Goal: Task Accomplishment & Management: Complete application form

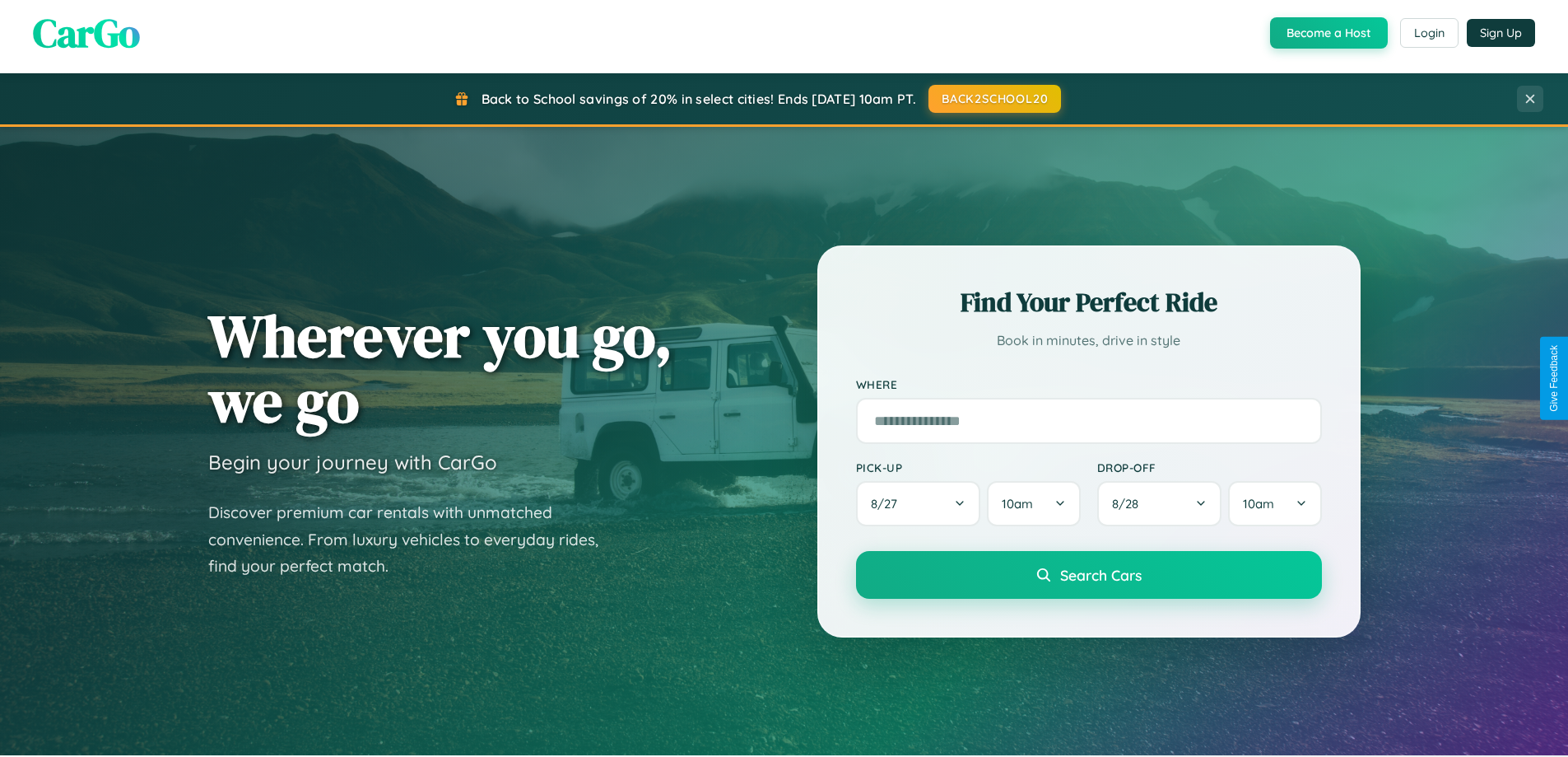
scroll to position [710, 0]
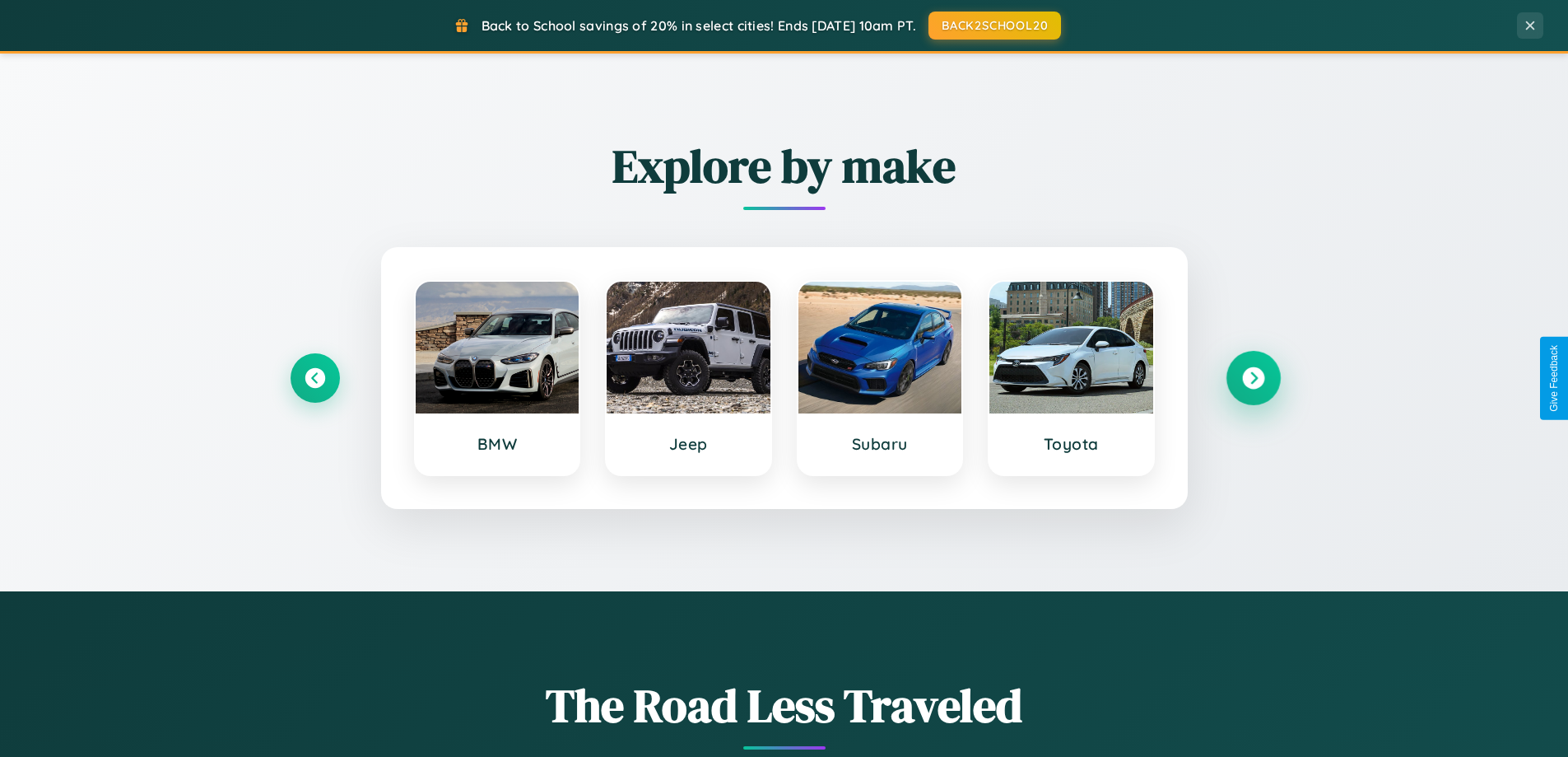
click at [1253, 378] on icon at bounding box center [1253, 378] width 22 height 22
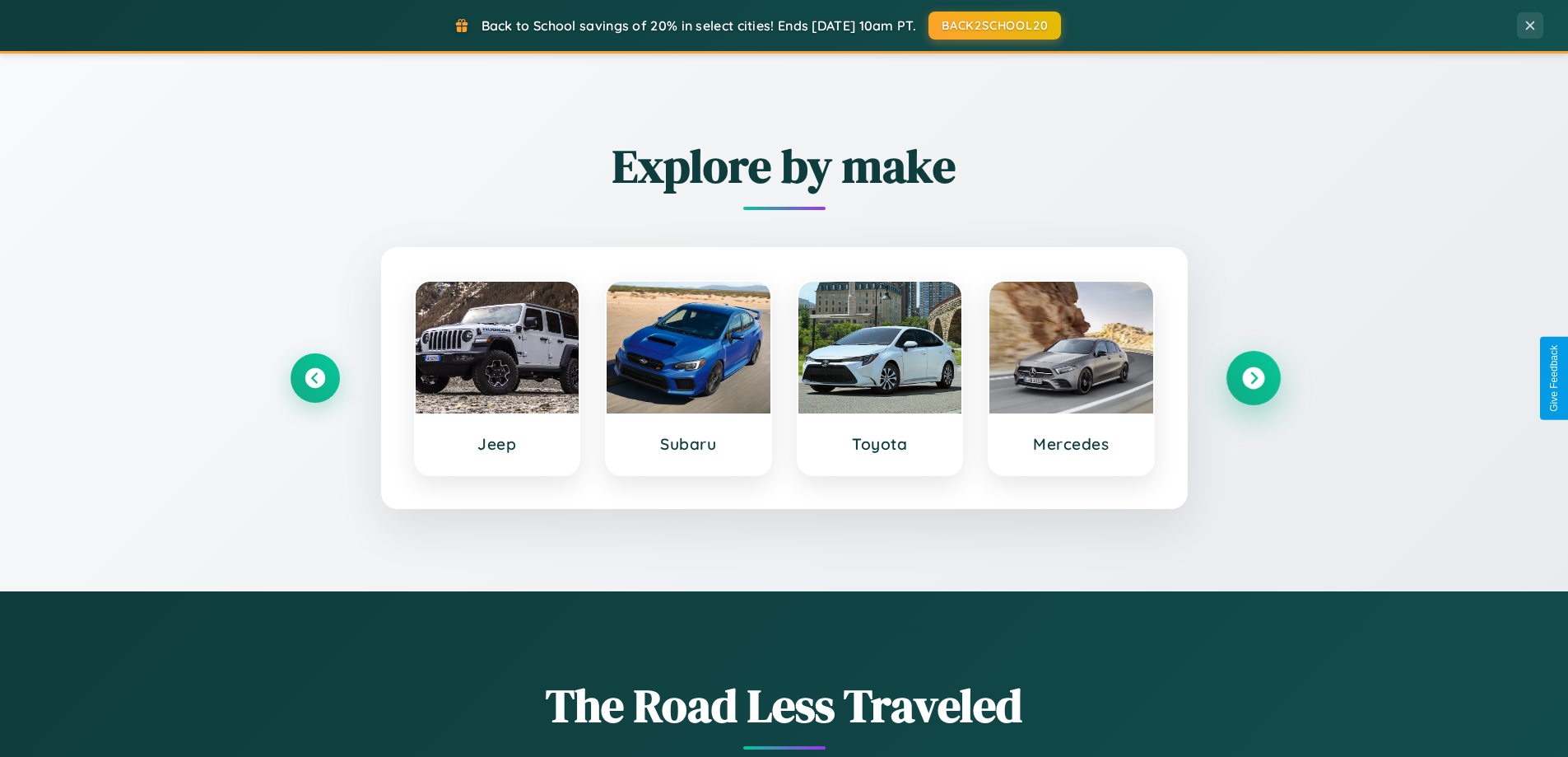
click at [1253, 378] on icon at bounding box center [1253, 378] width 22 height 22
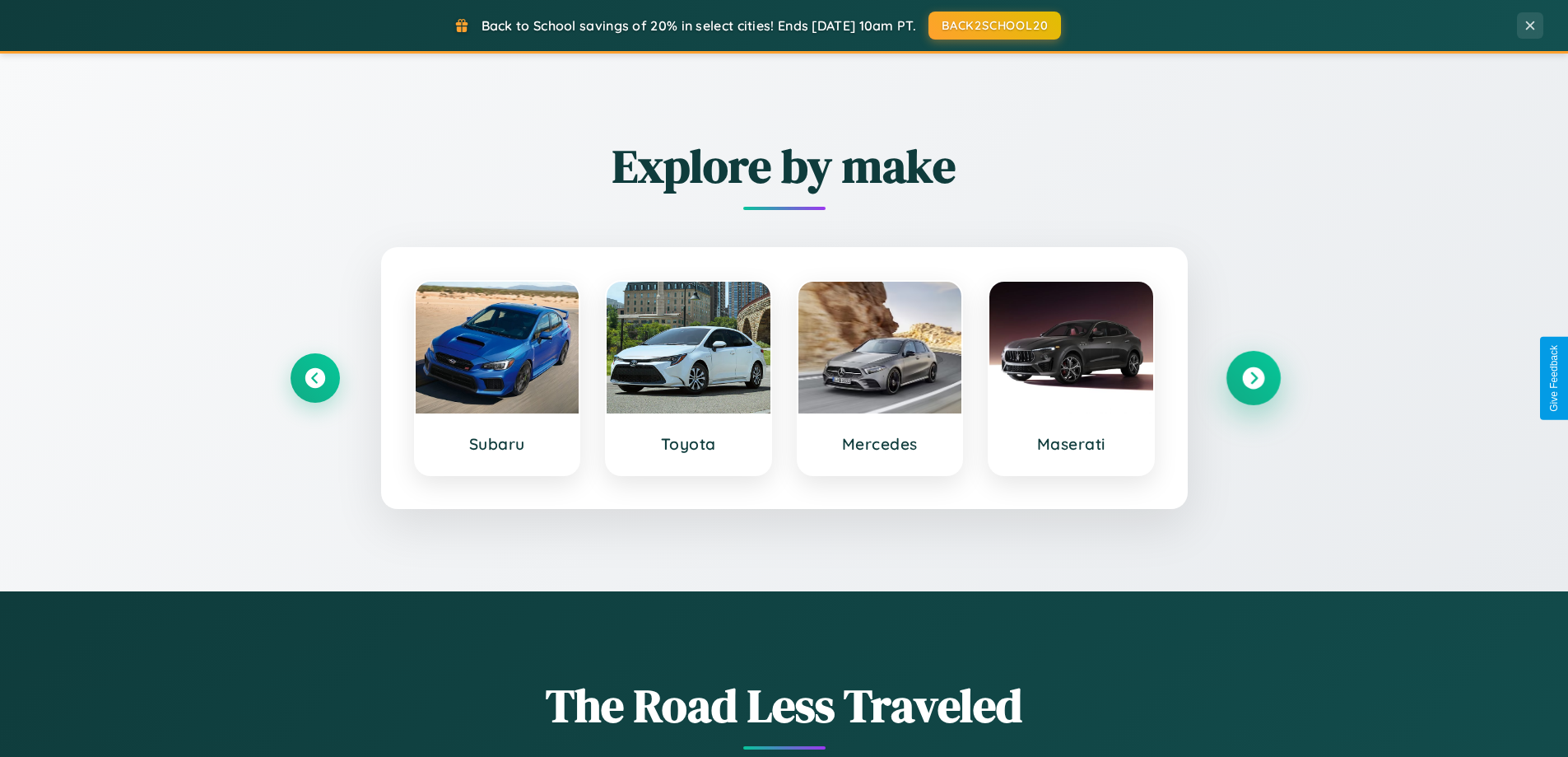
click at [1253, 378] on icon at bounding box center [1253, 378] width 22 height 22
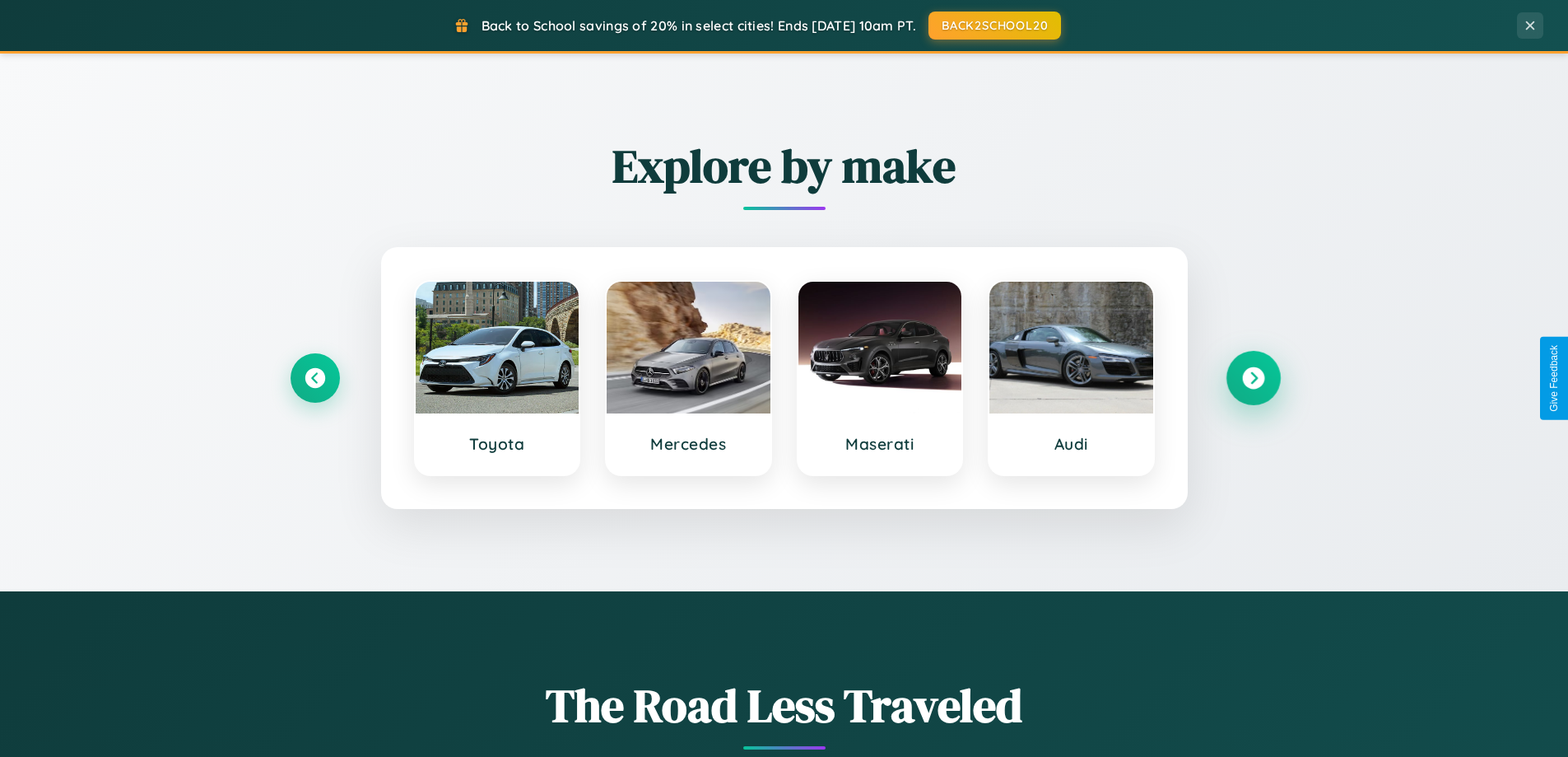
click at [1253, 378] on icon at bounding box center [1253, 378] width 22 height 22
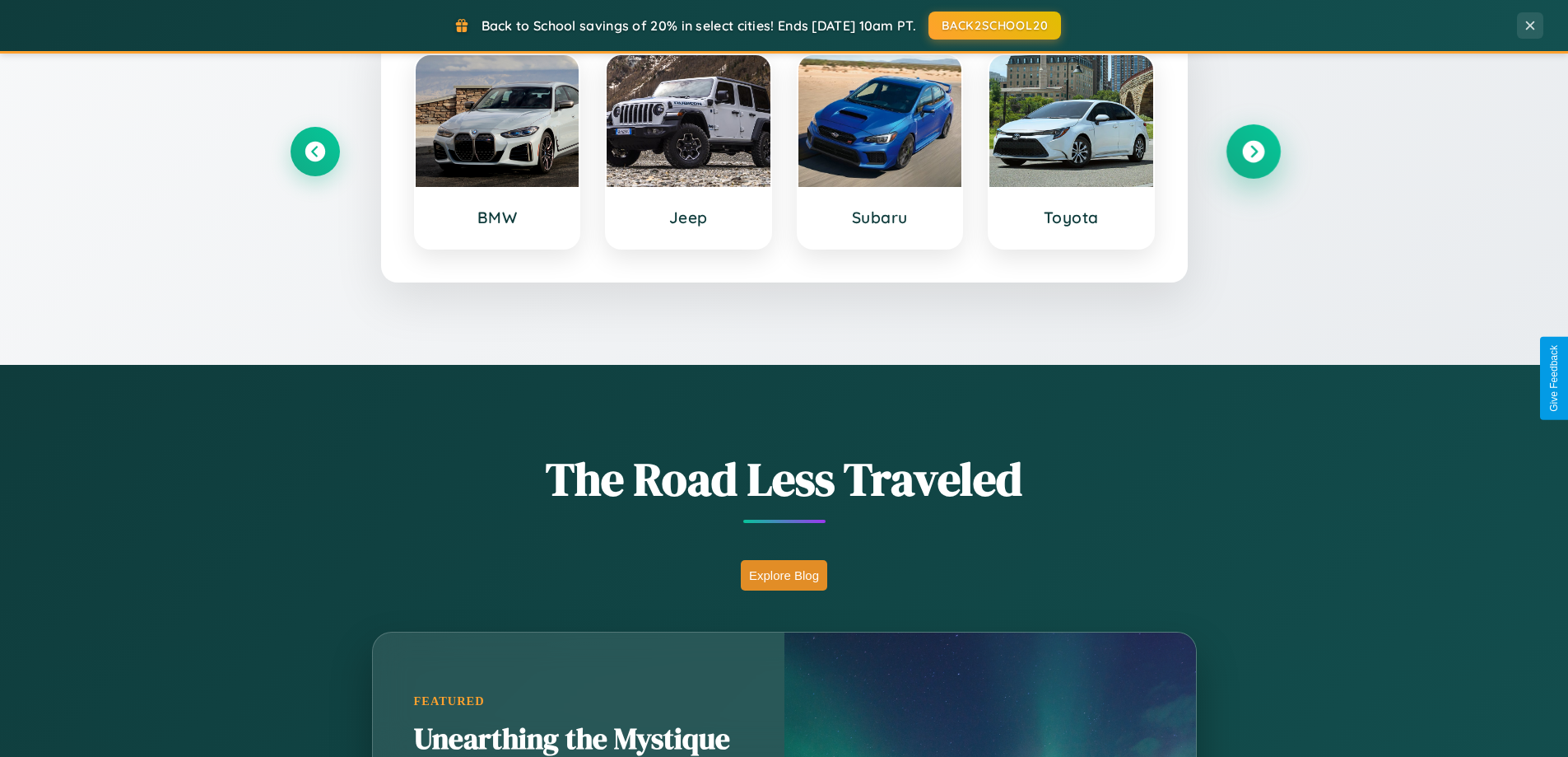
scroll to position [2647, 0]
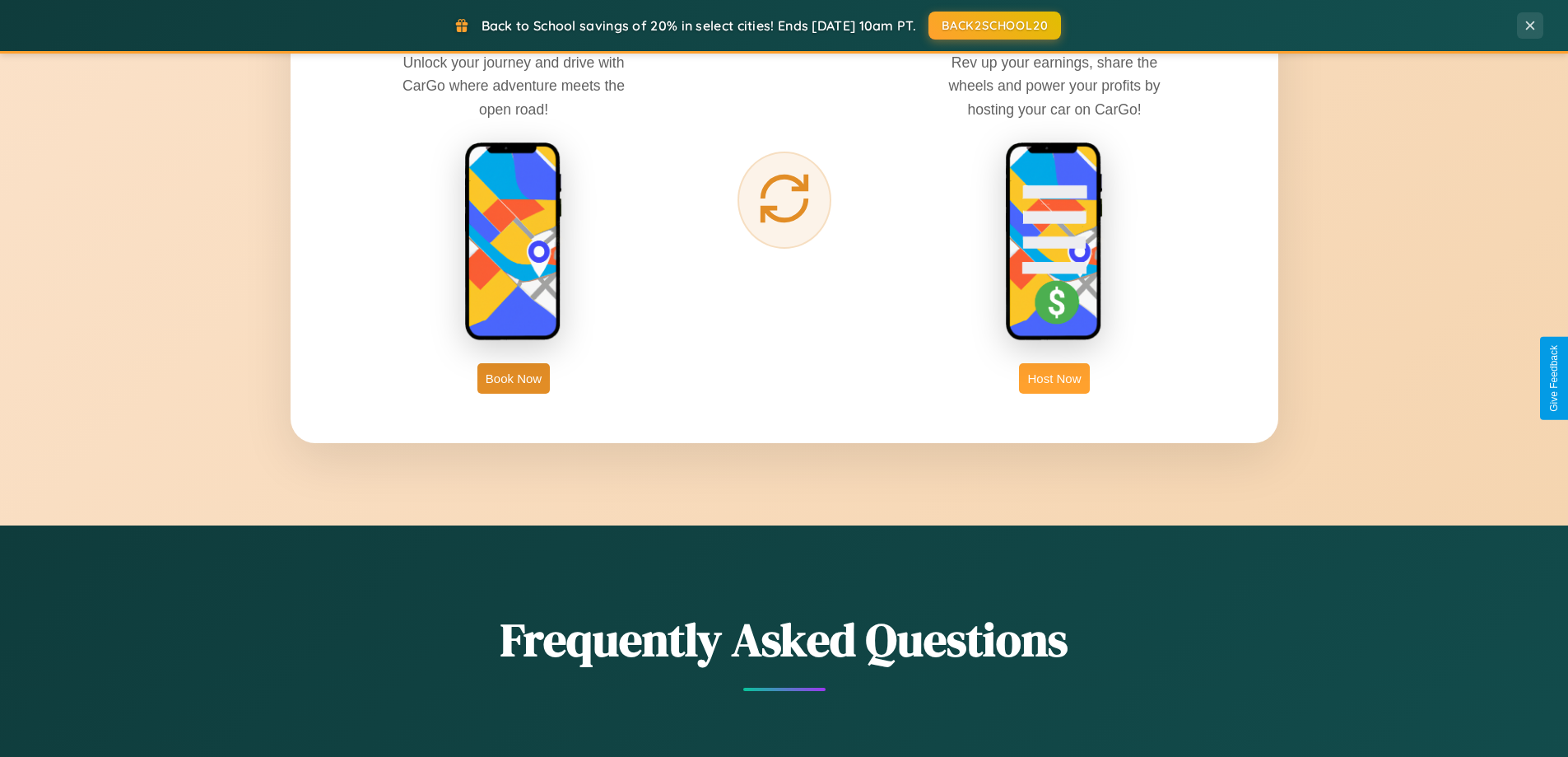
click at [1055, 378] on button "Host Now" at bounding box center [1054, 378] width 70 height 31
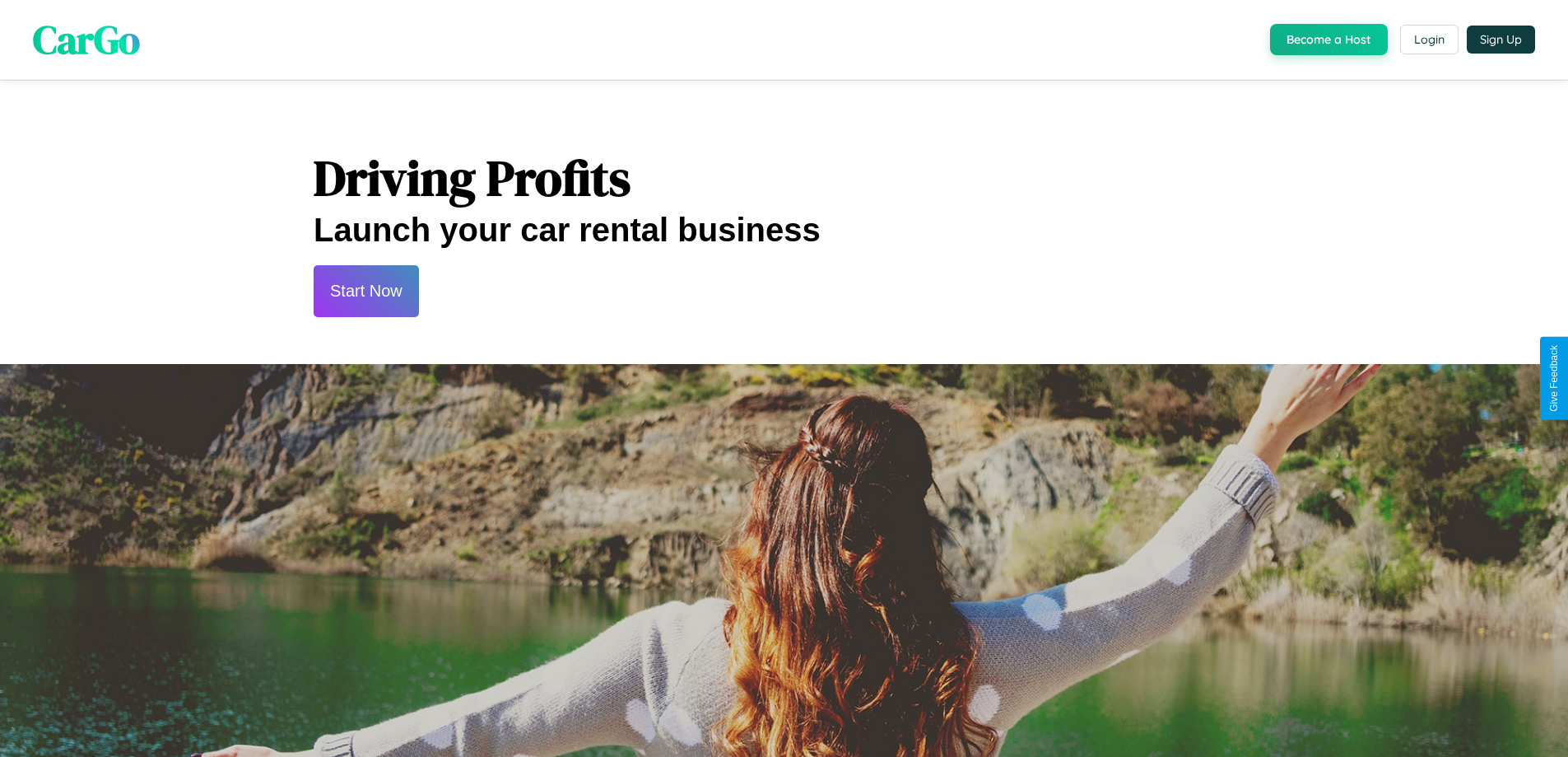
click at [365, 291] on button "Start Now" at bounding box center [365, 291] width 105 height 52
